Goal: Information Seeking & Learning: Learn about a topic

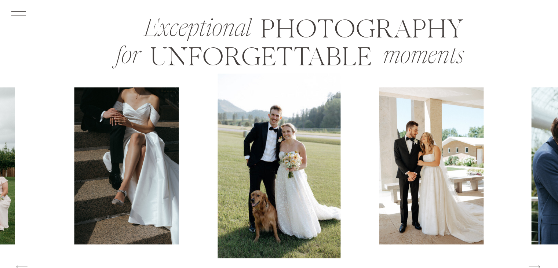
scroll to position [1115, 0]
click at [437, 170] on img at bounding box center [431, 165] width 105 height 157
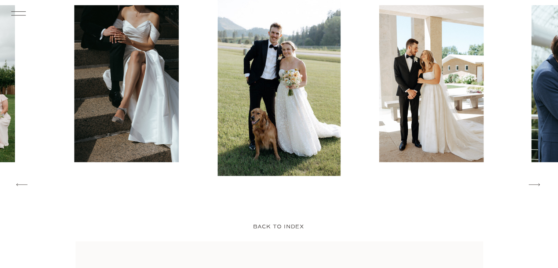
scroll to position [1198, 0]
click at [527, 184] on icon at bounding box center [534, 184] width 15 height 16
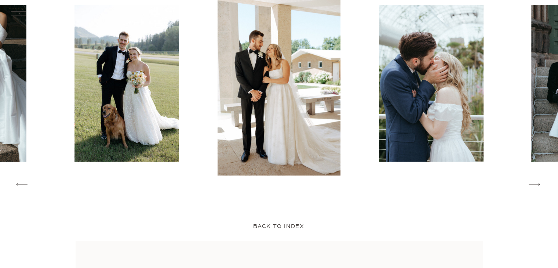
click at [527, 184] on icon at bounding box center [534, 184] width 15 height 16
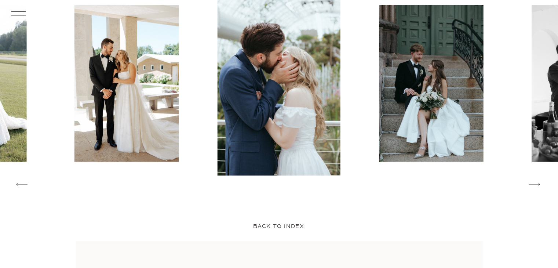
click at [294, 96] on img at bounding box center [279, 83] width 123 height 185
click at [533, 182] on icon at bounding box center [534, 184] width 15 height 16
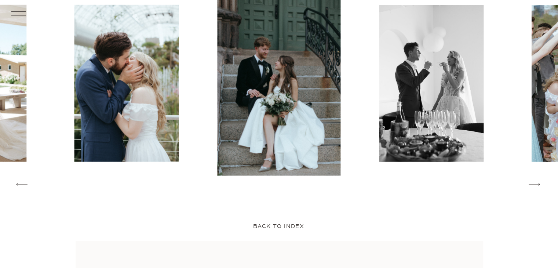
click at [533, 182] on icon at bounding box center [534, 184] width 15 height 16
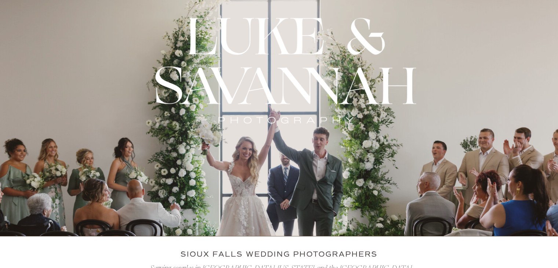
scroll to position [0, 0]
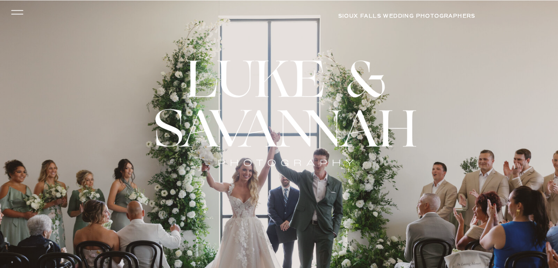
click at [20, 8] on icon at bounding box center [16, 12] width 17 height 16
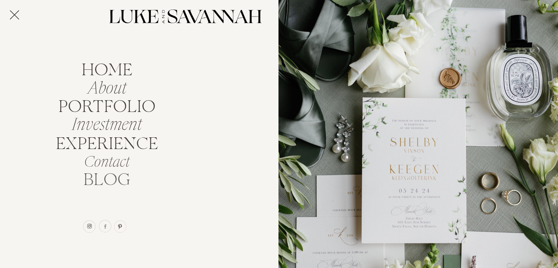
click at [109, 182] on nav "BLOG" at bounding box center [107, 178] width 54 height 14
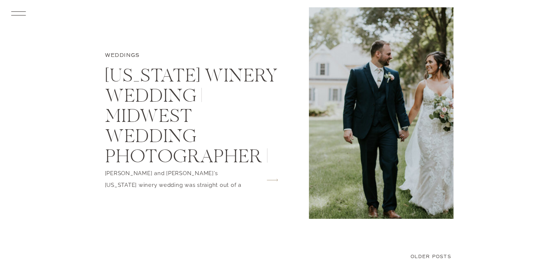
scroll to position [2715, 0]
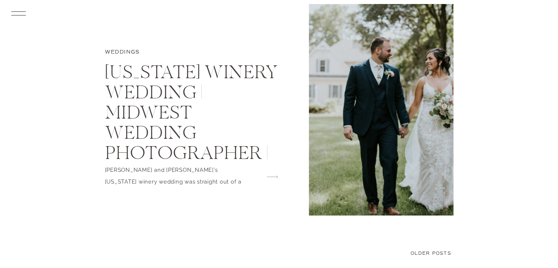
click at [384, 168] on img at bounding box center [381, 109] width 145 height 211
click at [273, 176] on icon "arrow" at bounding box center [272, 176] width 20 height 11
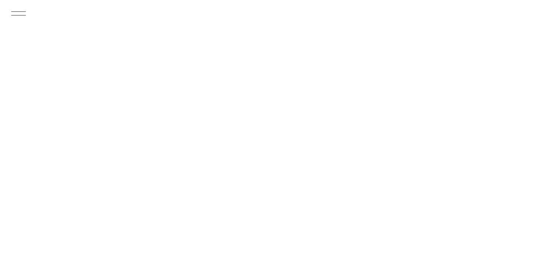
scroll to position [972, 0]
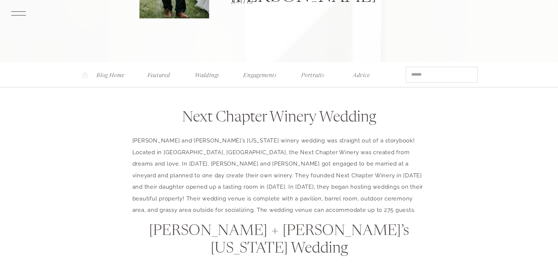
scroll to position [203, 0]
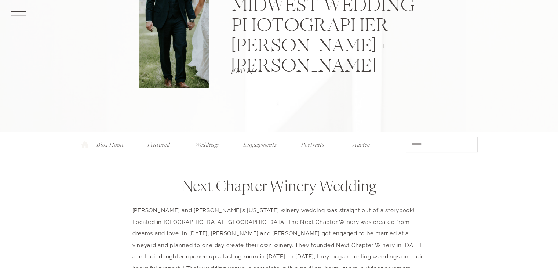
scroll to position [135, 0]
click at [208, 145] on nav "Weddings" at bounding box center [207, 142] width 29 height 8
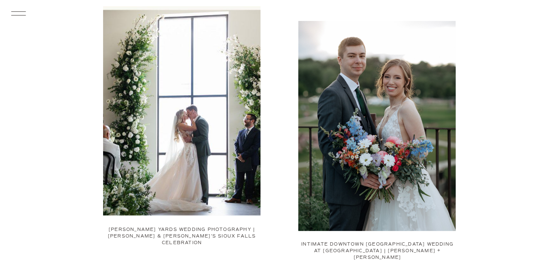
scroll to position [232, 0]
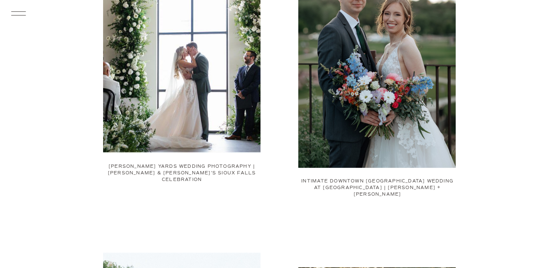
click at [205, 101] on img at bounding box center [181, 48] width 157 height 210
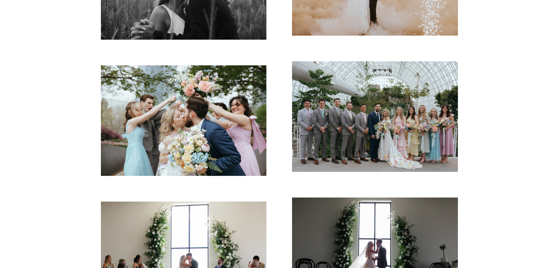
scroll to position [2782, 0]
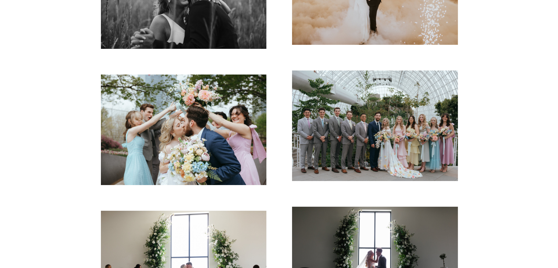
click at [406, 110] on img at bounding box center [375, 125] width 166 height 110
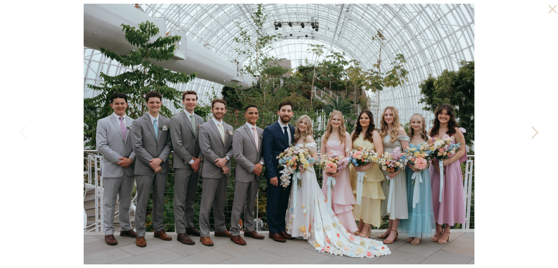
scroll to position [2915, 0]
click at [539, 134] on icon at bounding box center [534, 134] width 18 height 22
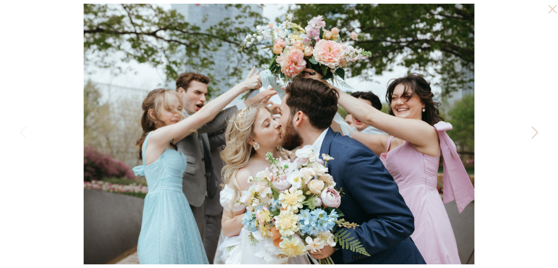
click at [539, 134] on icon at bounding box center [534, 134] width 18 height 22
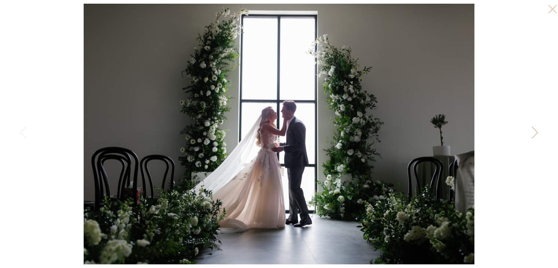
click at [539, 134] on icon at bounding box center [534, 134] width 18 height 22
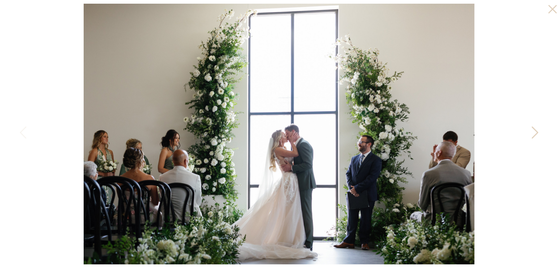
click at [539, 134] on icon at bounding box center [534, 134] width 18 height 22
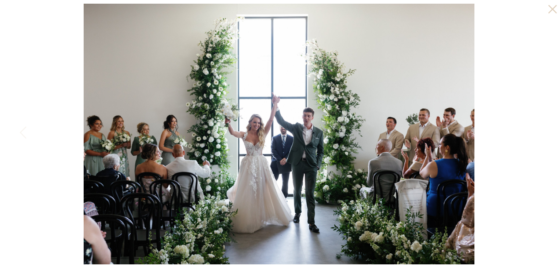
click at [539, 134] on div at bounding box center [279, 134] width 558 height 268
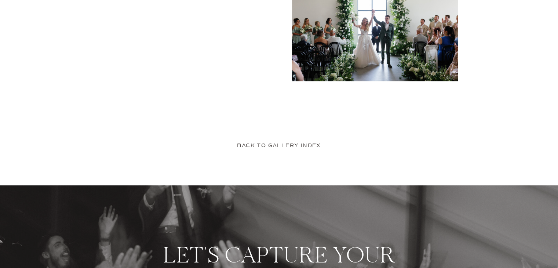
scroll to position [3156, 0]
